Goal: Transaction & Acquisition: Obtain resource

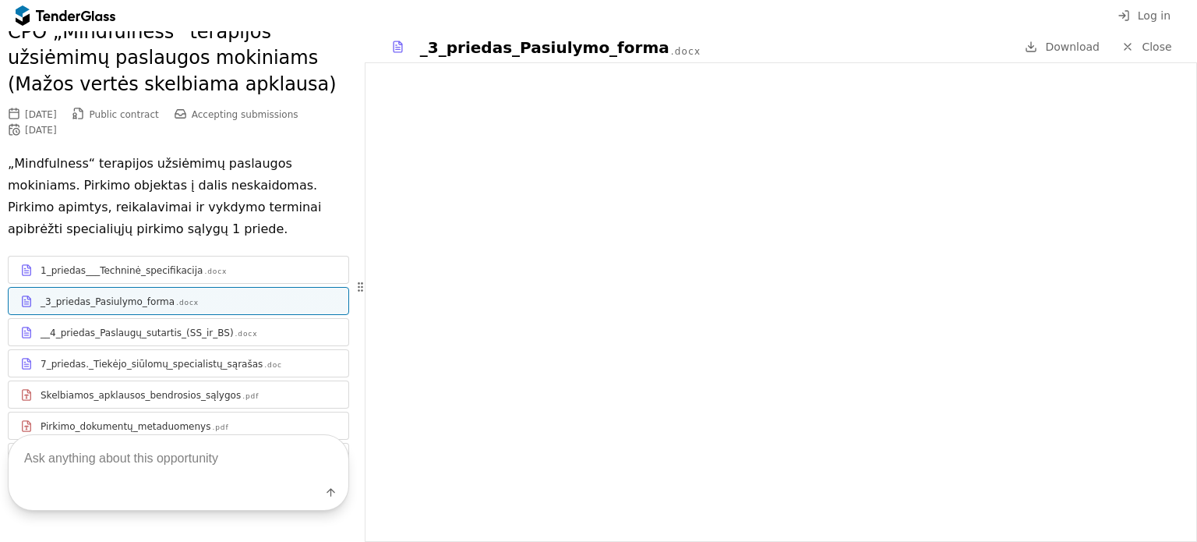
scroll to position [156, 0]
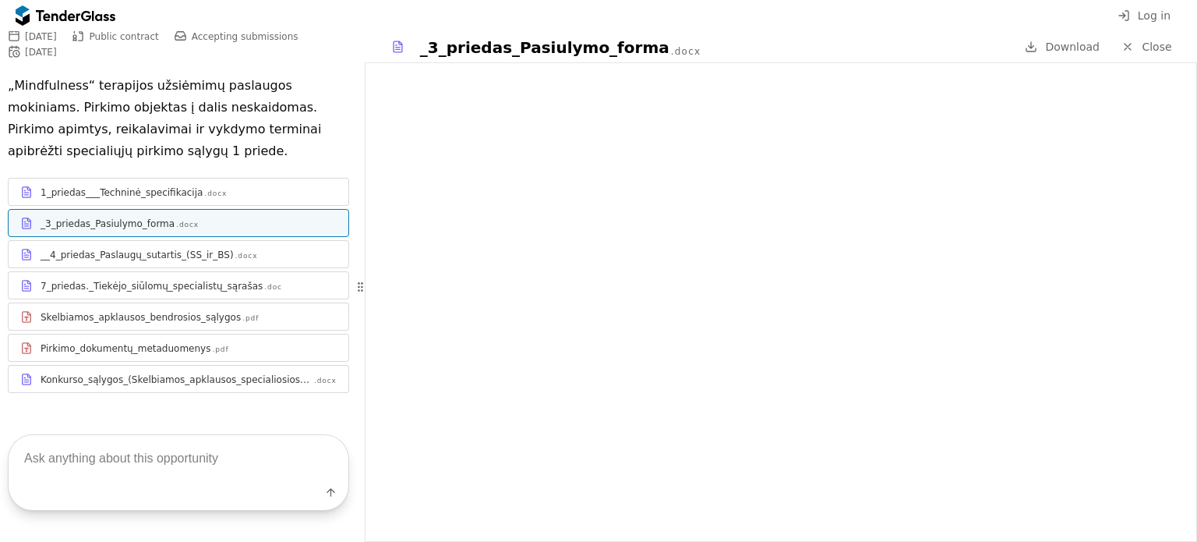
click at [115, 189] on div "1_priedas___Techninė_specifikacija" at bounding box center [122, 192] width 162 height 12
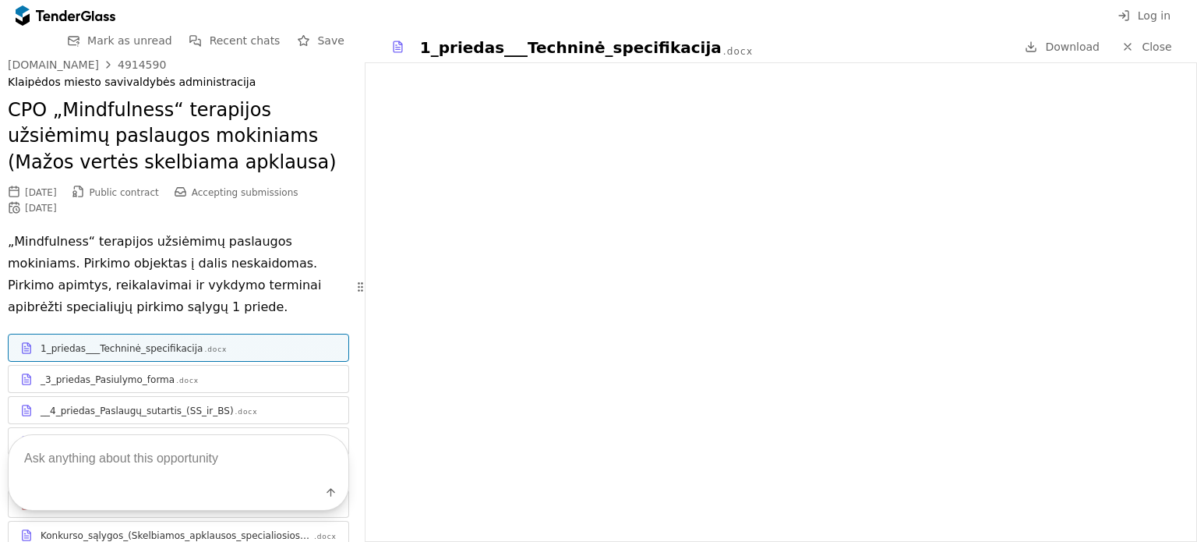
scroll to position [78, 0]
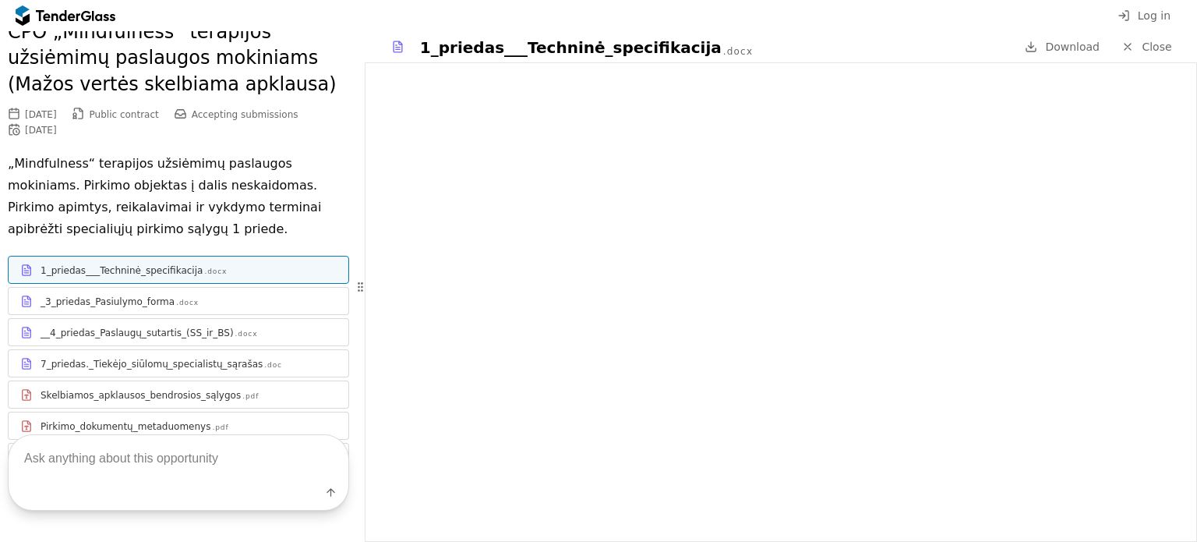
click at [1072, 49] on span "Download" at bounding box center [1072, 47] width 55 height 12
click at [114, 302] on div "_3_priedas_Pasiulymo_forma" at bounding box center [108, 301] width 134 height 12
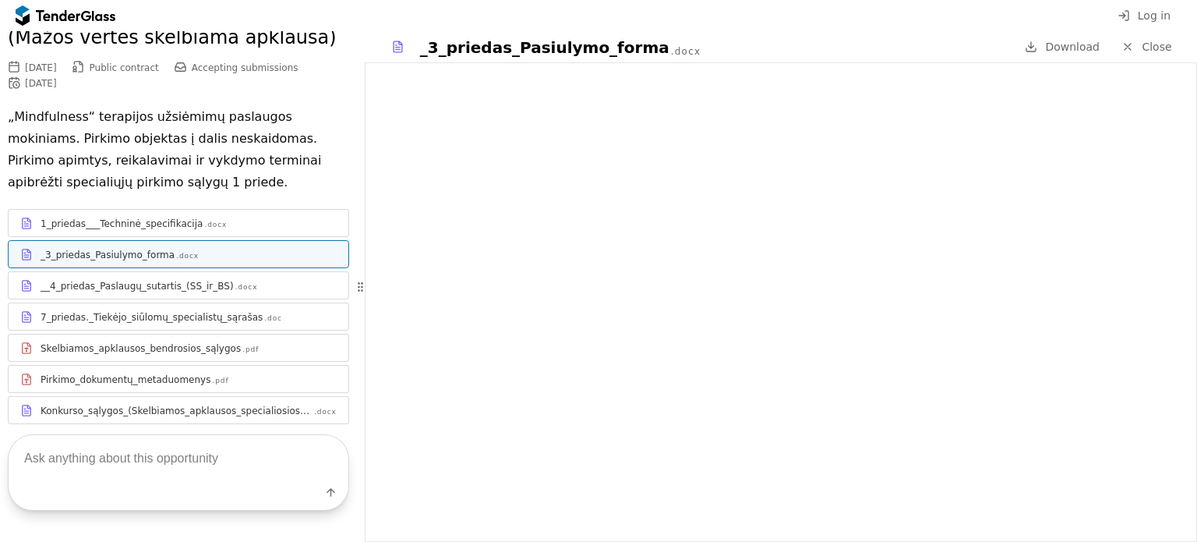
scroll to position [168, 0]
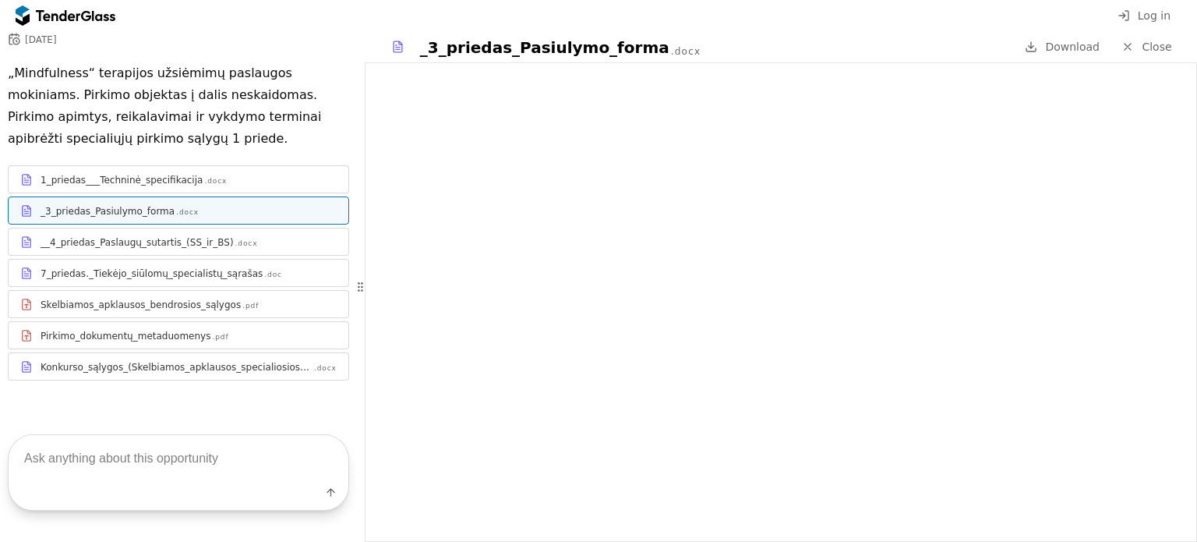
click at [143, 245] on div "__4_priedas_Paslaugų_sutartis_(SS_ir_BS)" at bounding box center [137, 242] width 193 height 12
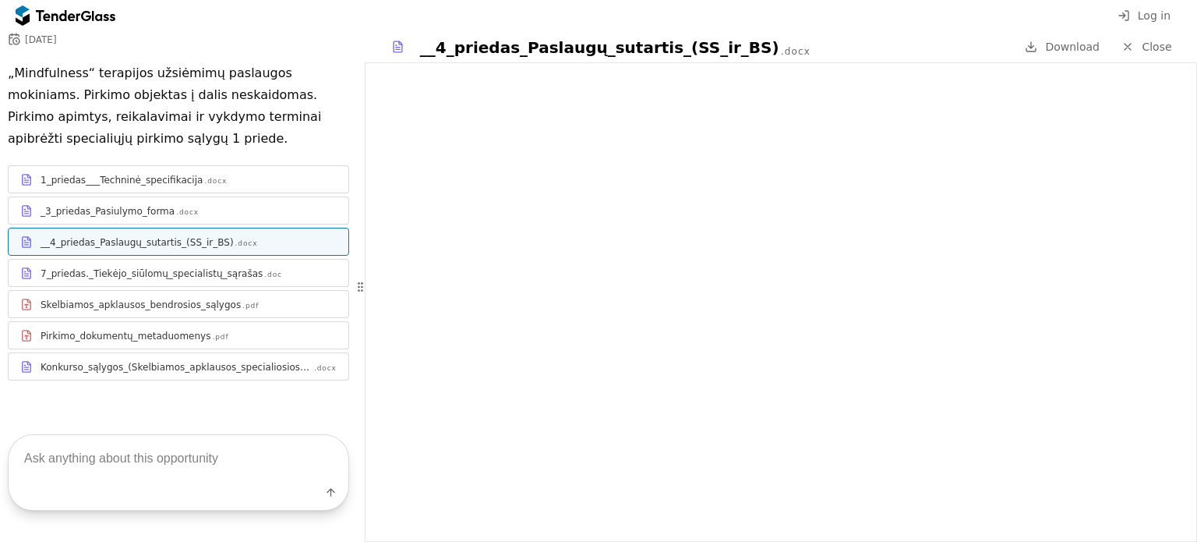
click at [1069, 46] on span "Download" at bounding box center [1072, 47] width 55 height 12
click at [127, 270] on div "7_priedas._Tiekėjo_siūlomų_specialistų_sąrašas" at bounding box center [152, 273] width 222 height 12
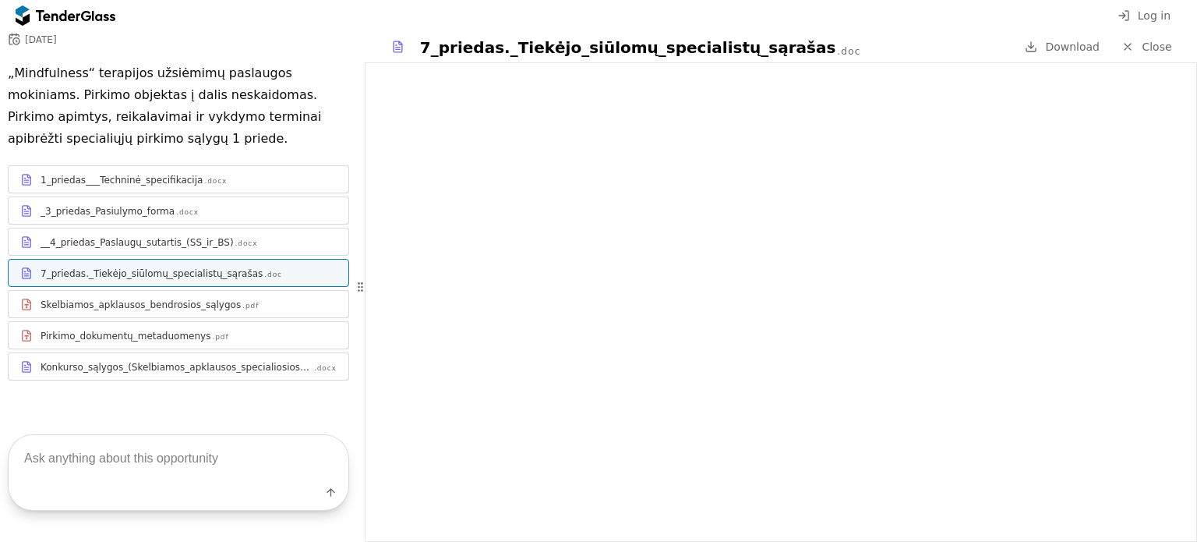
click at [1065, 48] on span "Download" at bounding box center [1072, 47] width 55 height 12
click at [121, 305] on div "Skelbiamos_apklausos_bendrosios_sąlygos" at bounding box center [141, 304] width 200 height 12
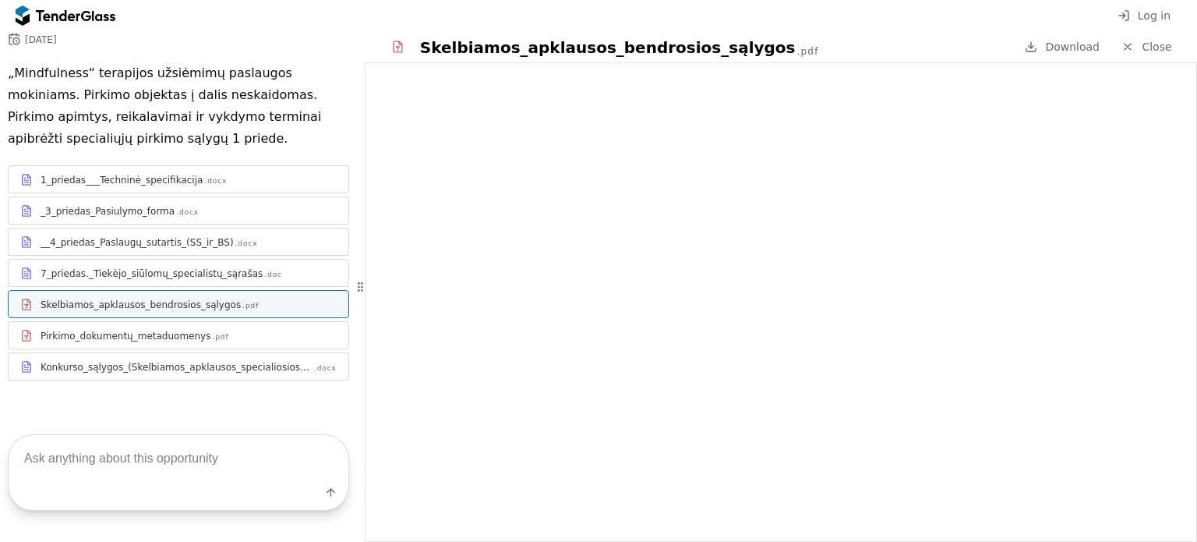
click at [125, 336] on div "Pirkimo_dokumentų_metaduomenys" at bounding box center [126, 336] width 170 height 12
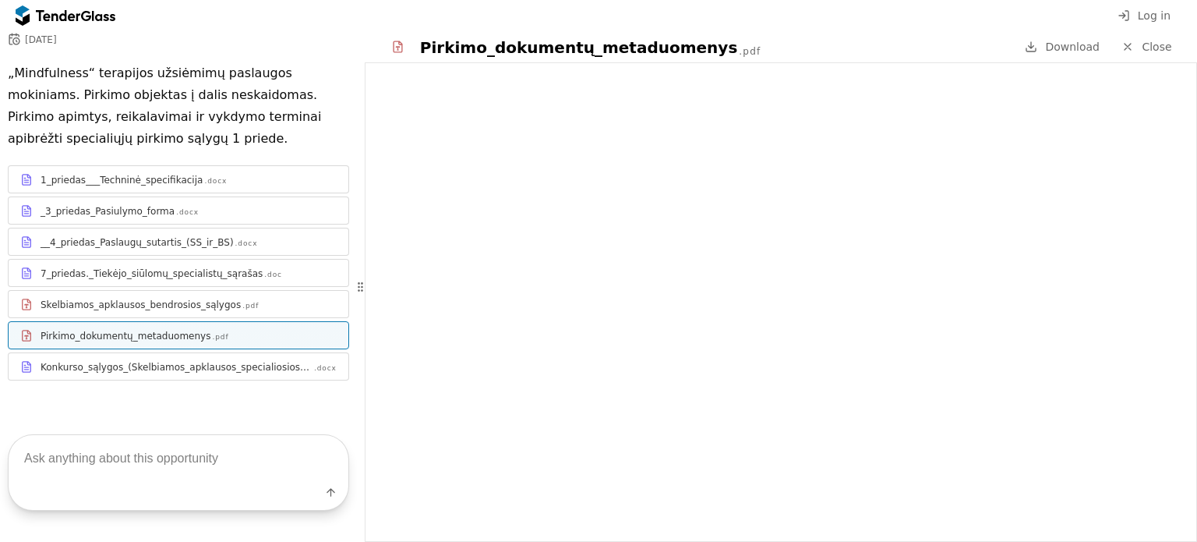
click at [125, 366] on div "Konkurso_sąlygos_(Skelbiamos_apklausos_specialiosios_salygos)" at bounding box center [177, 367] width 272 height 12
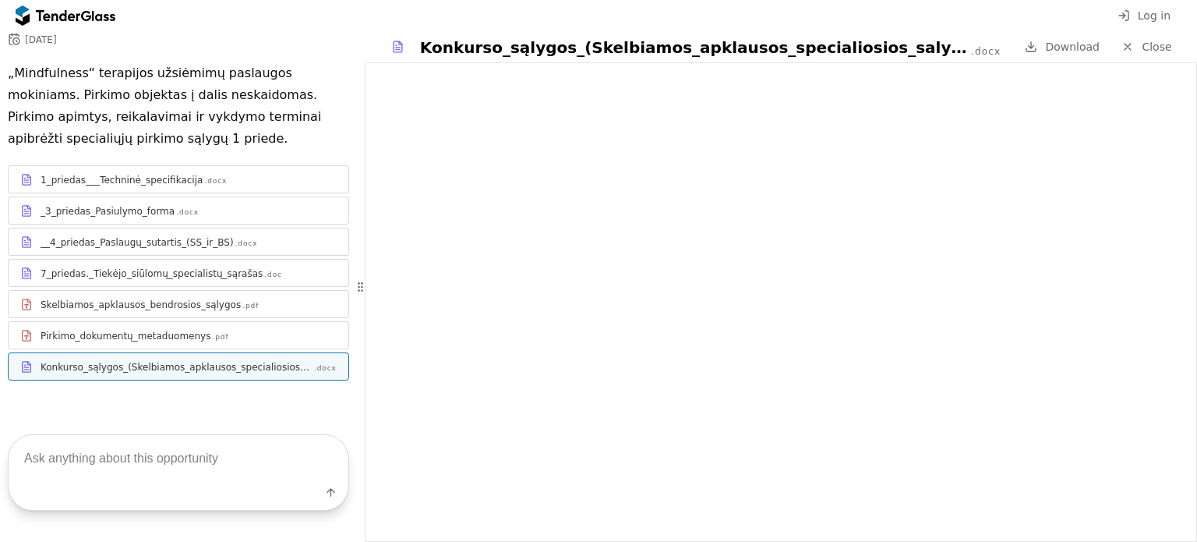
click at [1089, 44] on span "Download" at bounding box center [1072, 47] width 55 height 12
click at [132, 307] on div "Skelbiamos_apklausos_bendrosios_sąlygos" at bounding box center [141, 304] width 200 height 12
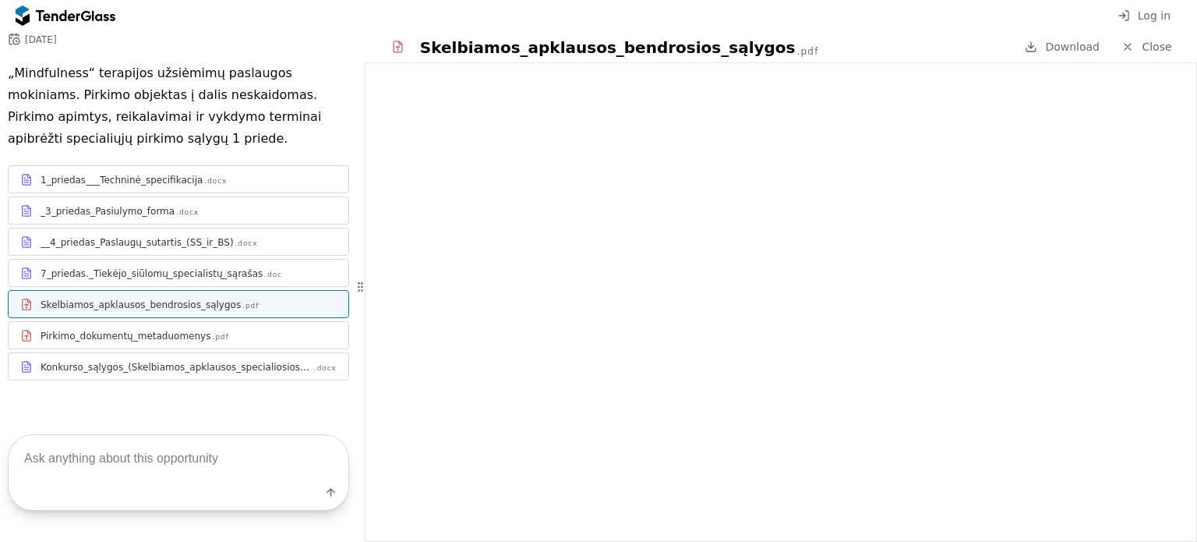
click at [1075, 49] on span "Download" at bounding box center [1072, 47] width 55 height 12
